Goal: Information Seeking & Learning: Learn about a topic

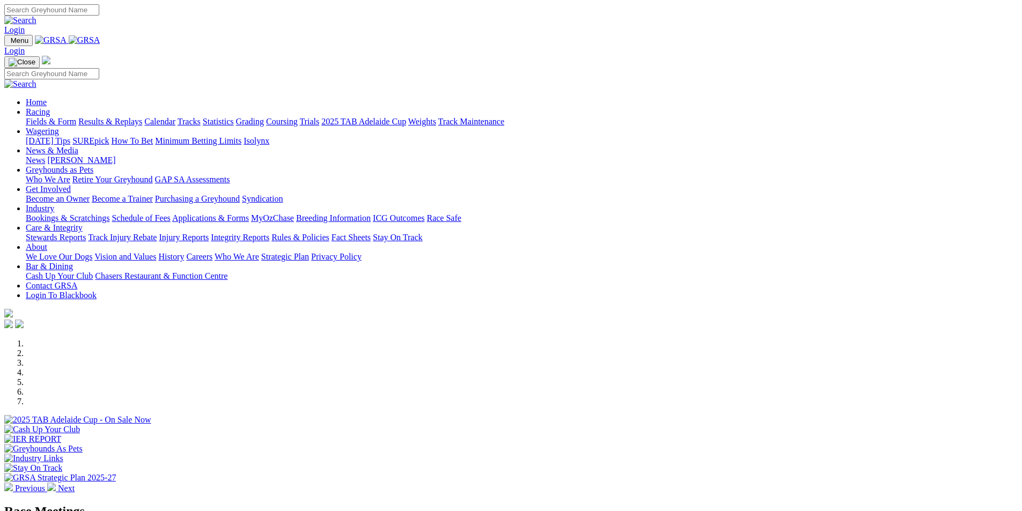
scroll to position [215, 0]
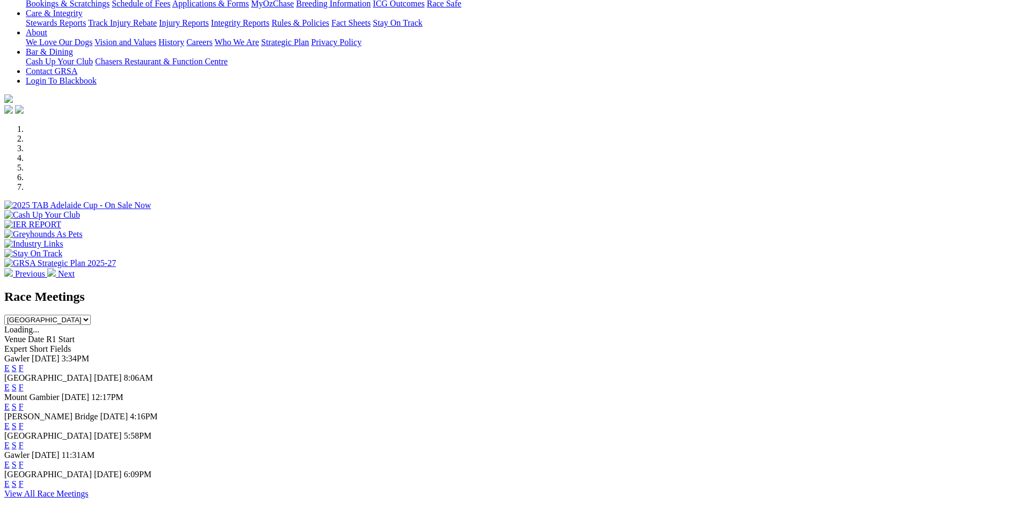
click at [91, 315] on select "South Australia New South Wales Northern Territory Queensland Tasmania Victoria…" at bounding box center [47, 320] width 86 height 10
select select "QLD"
click at [91, 315] on select "South Australia New South Wales Northern Territory Queensland Tasmania Victoria…" at bounding box center [47, 320] width 86 height 10
click at [24, 383] on link "F" at bounding box center [21, 387] width 5 height 9
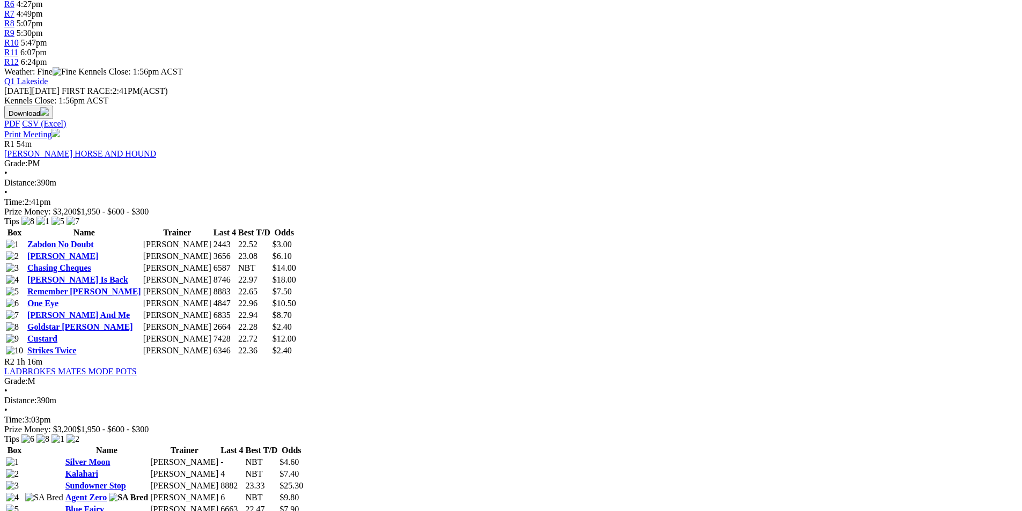
scroll to position [429, 0]
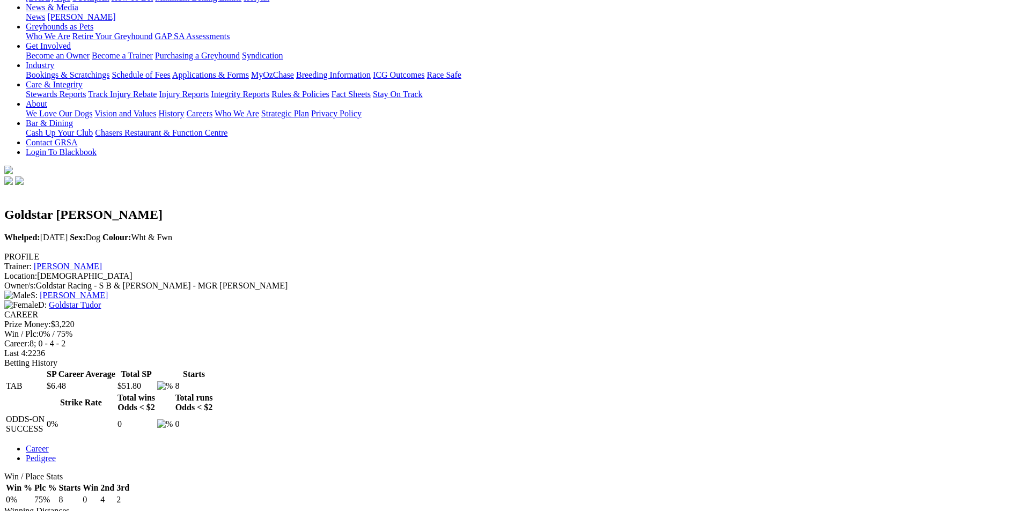
scroll to position [215, 0]
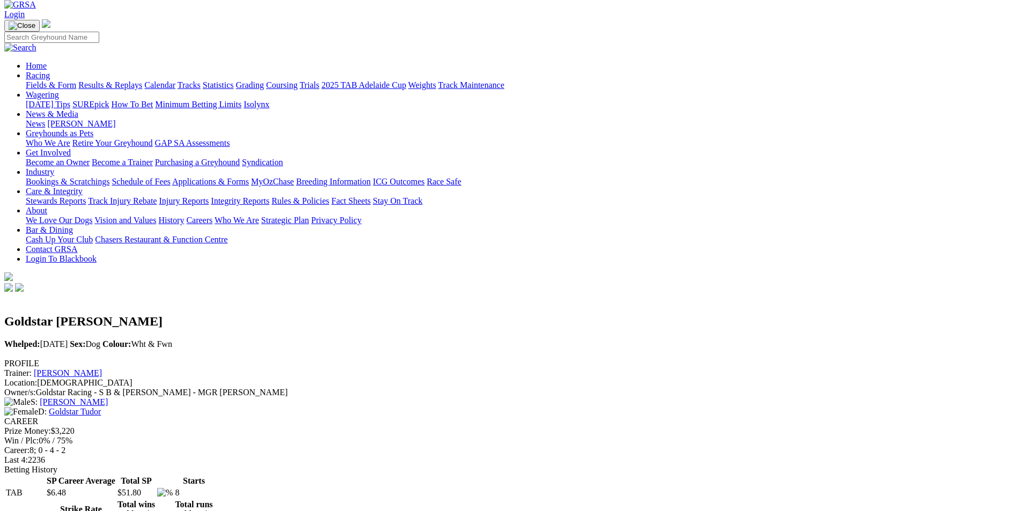
scroll to position [161, 0]
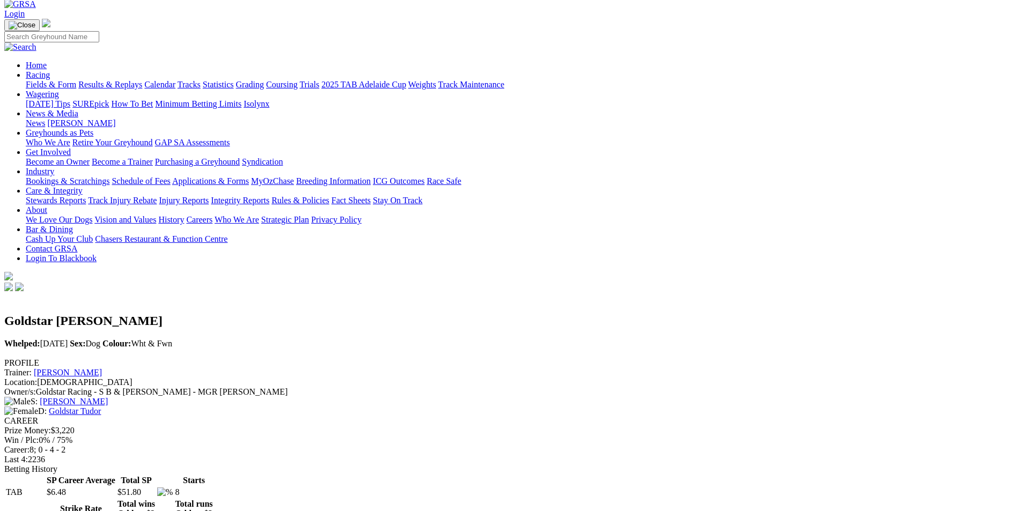
scroll to position [54, 0]
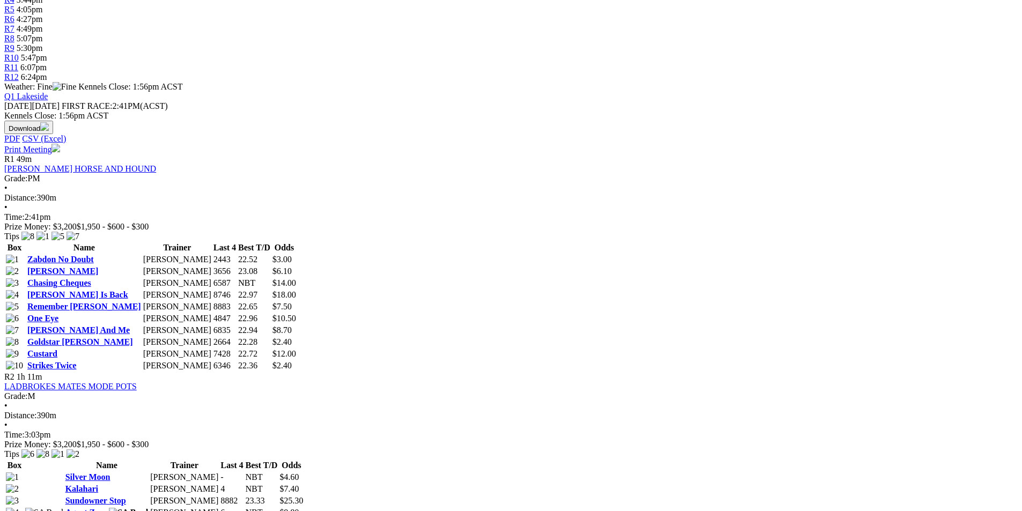
scroll to position [429, 0]
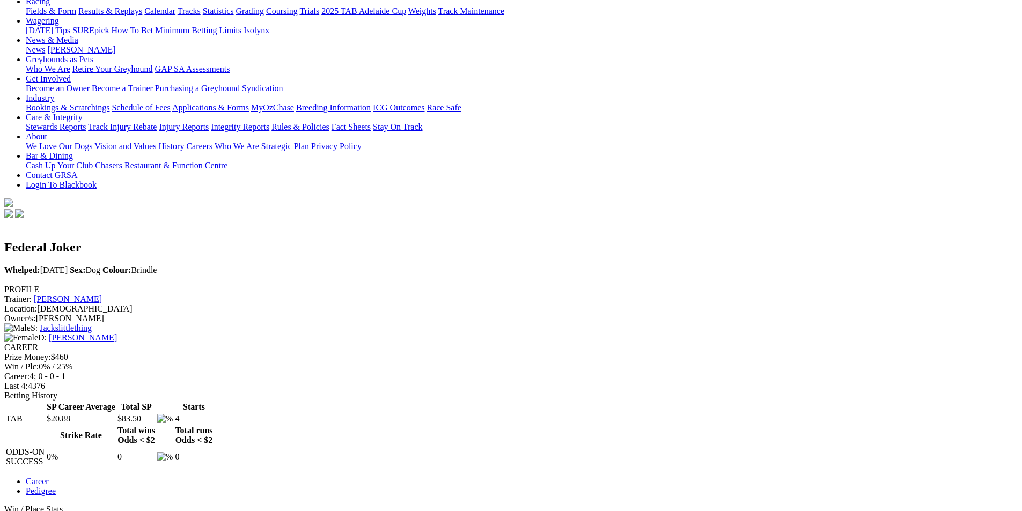
scroll to position [215, 0]
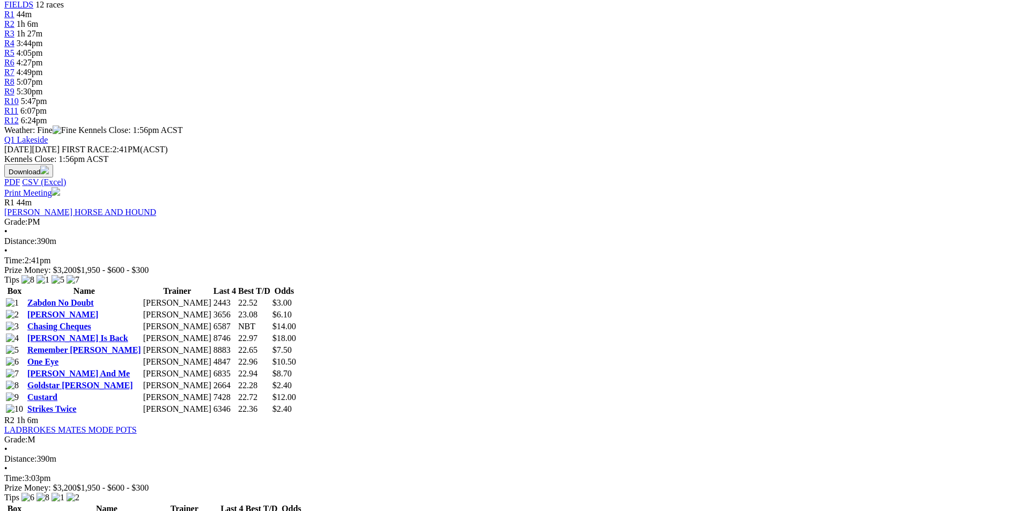
scroll to position [375, 0]
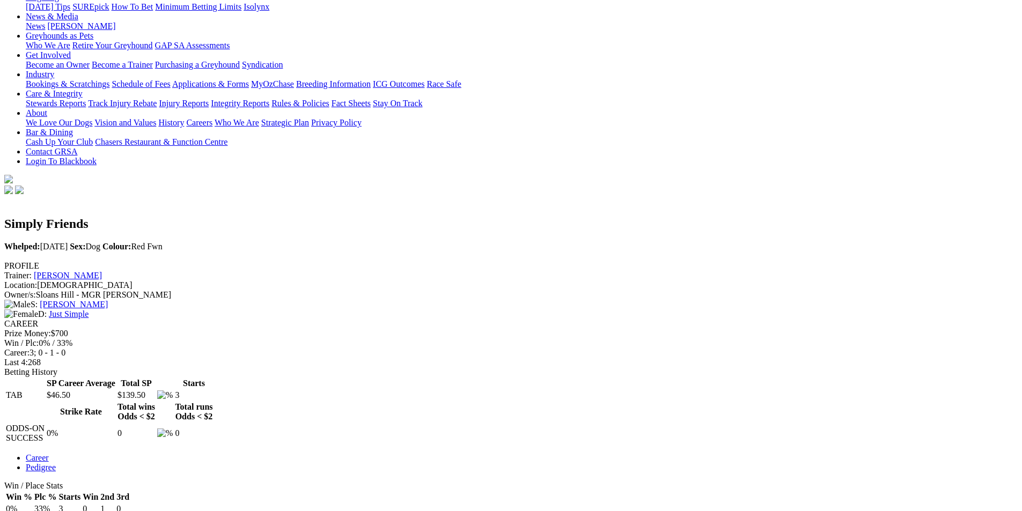
scroll to position [215, 0]
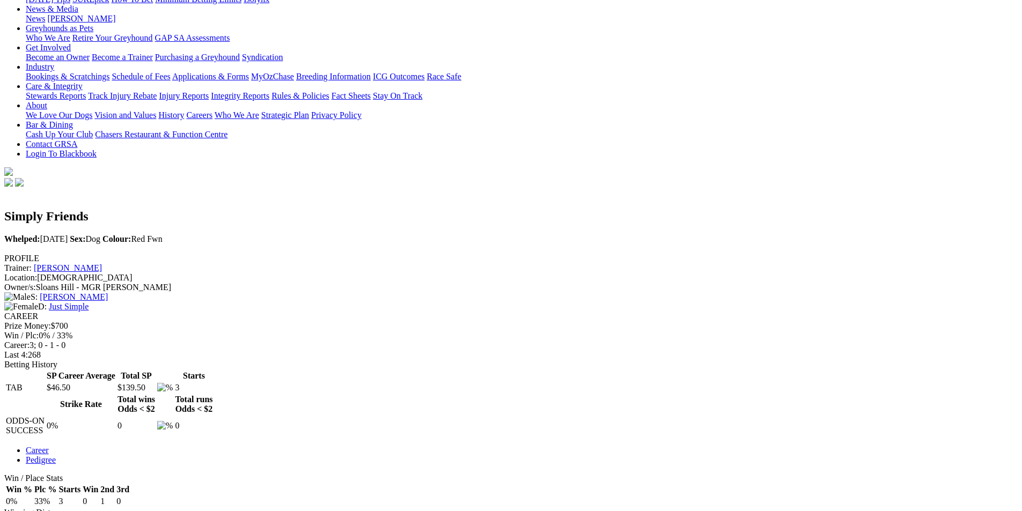
scroll to position [0, 0]
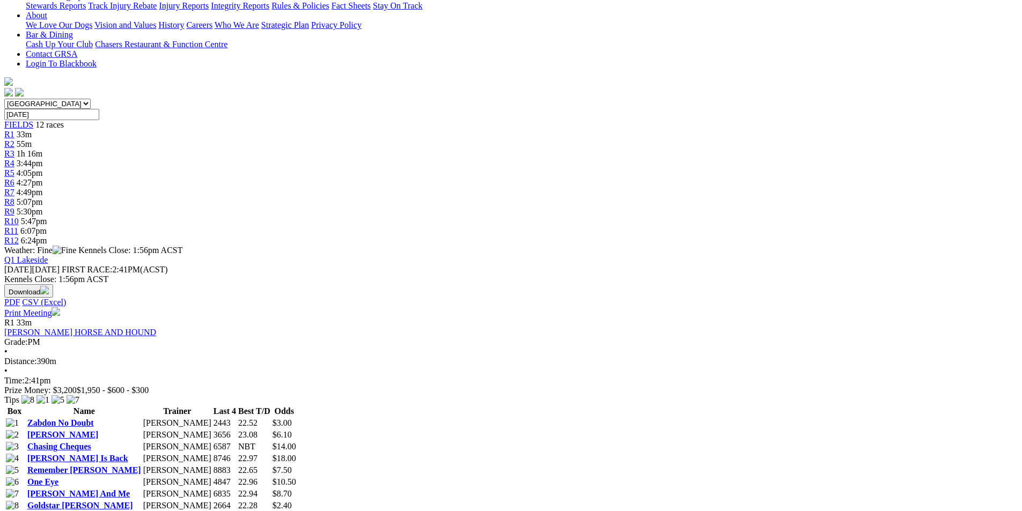
scroll to position [268, 0]
